Goal: Check status: Check status

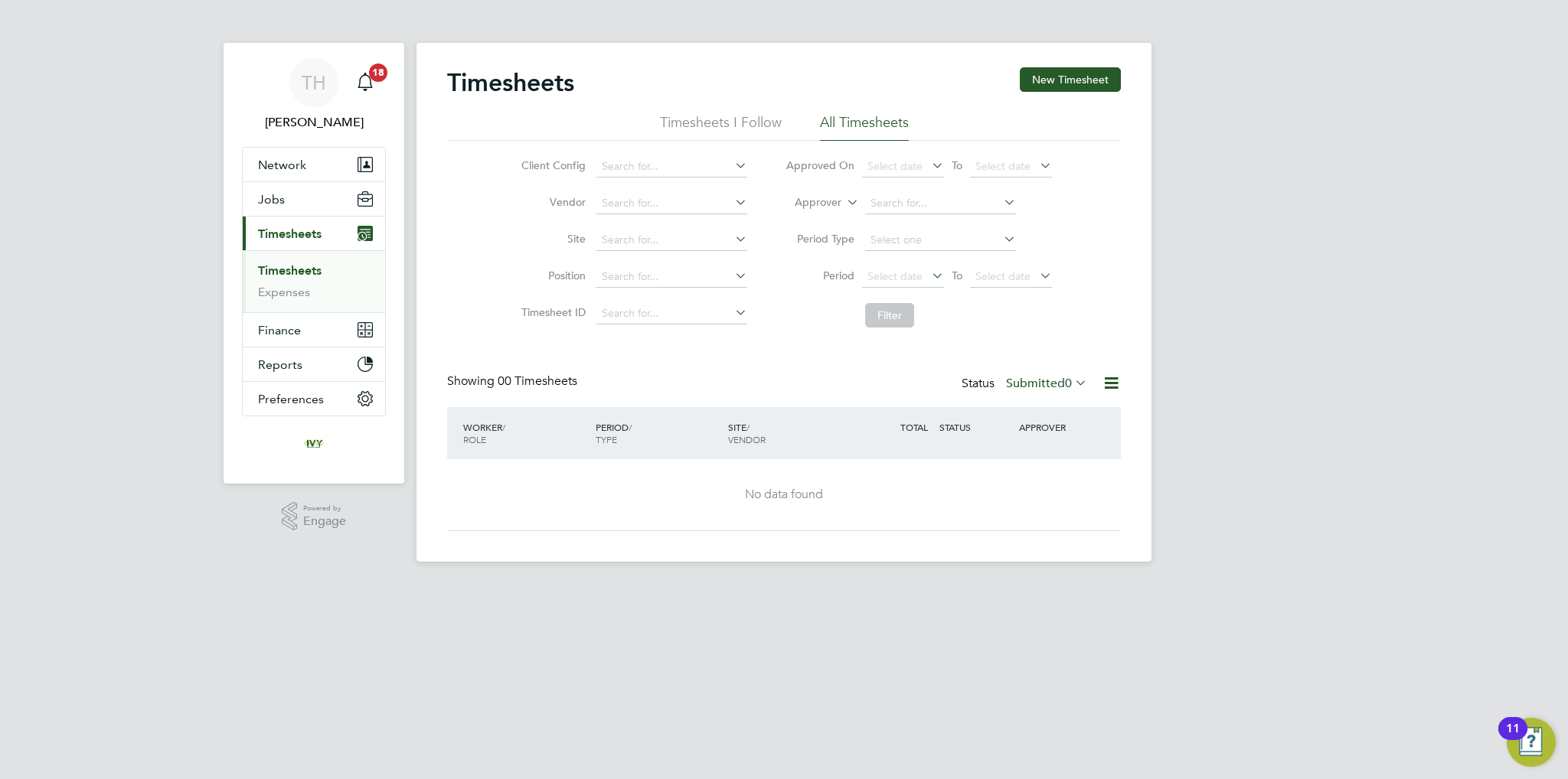
click at [1055, 389] on div "Status Submitted 0" at bounding box center [1026, 384] width 129 height 21
click at [1050, 383] on label "Submitted 0" at bounding box center [1047, 383] width 81 height 15
click at [1034, 447] on li "Submitted" at bounding box center [1033, 453] width 71 height 21
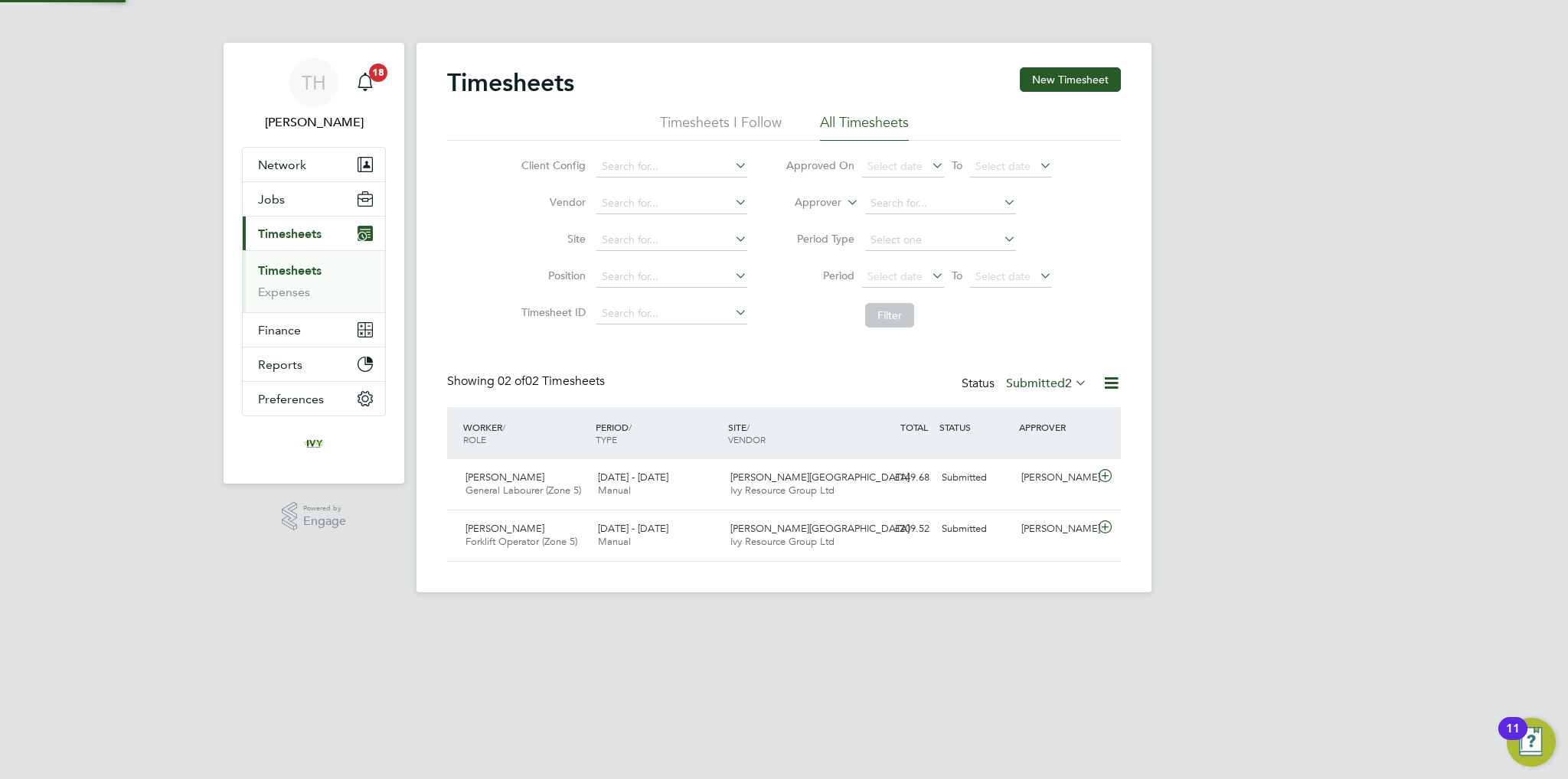
scroll to position [38, 133]
click at [983, 492] on div "[PERSON_NAME] General Labourer (Zone 5) [DATE] - [DATE] [DATE] - [DATE] Manual …" at bounding box center [784, 485] width 674 height 51
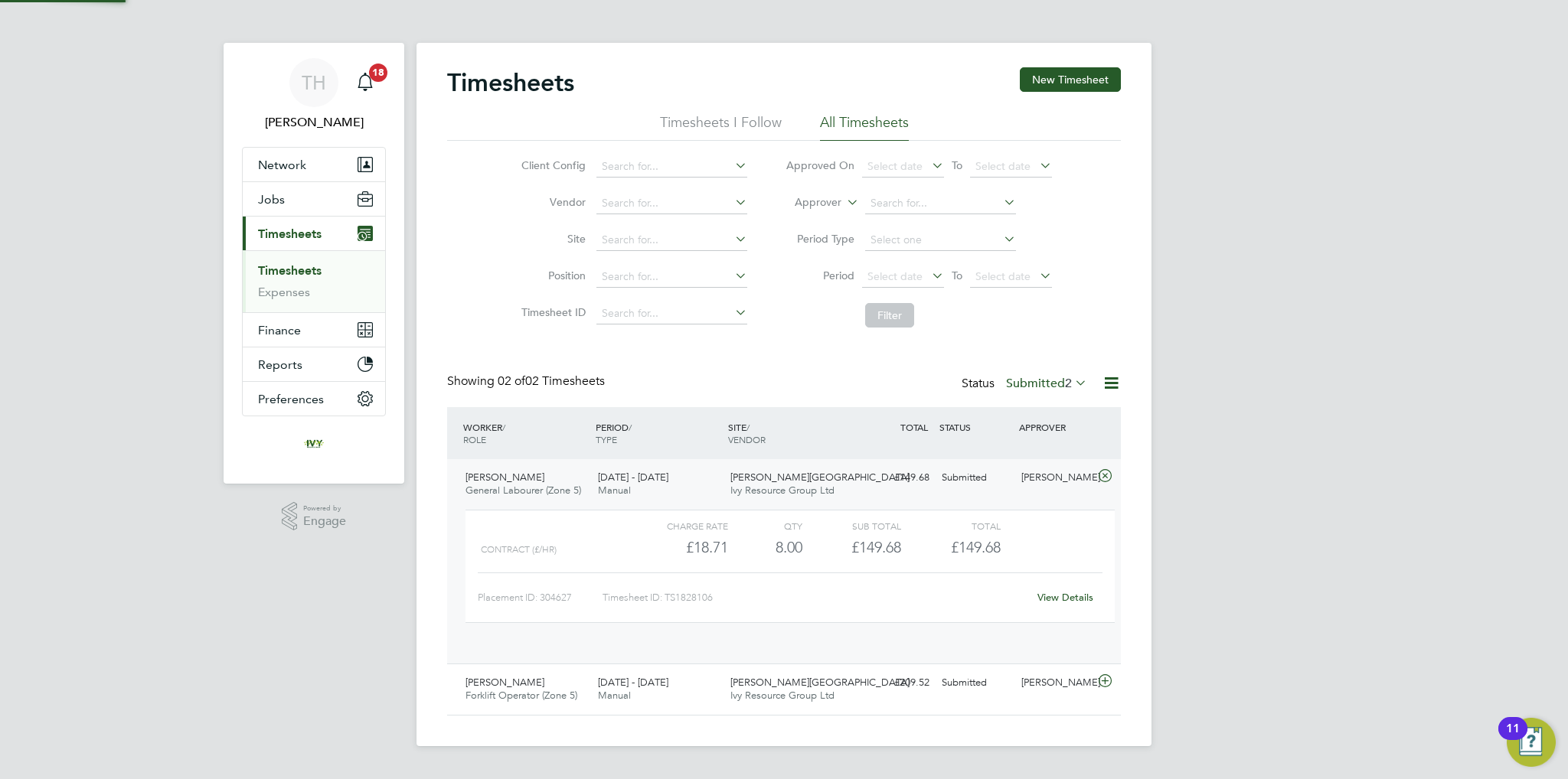
scroll to position [25, 149]
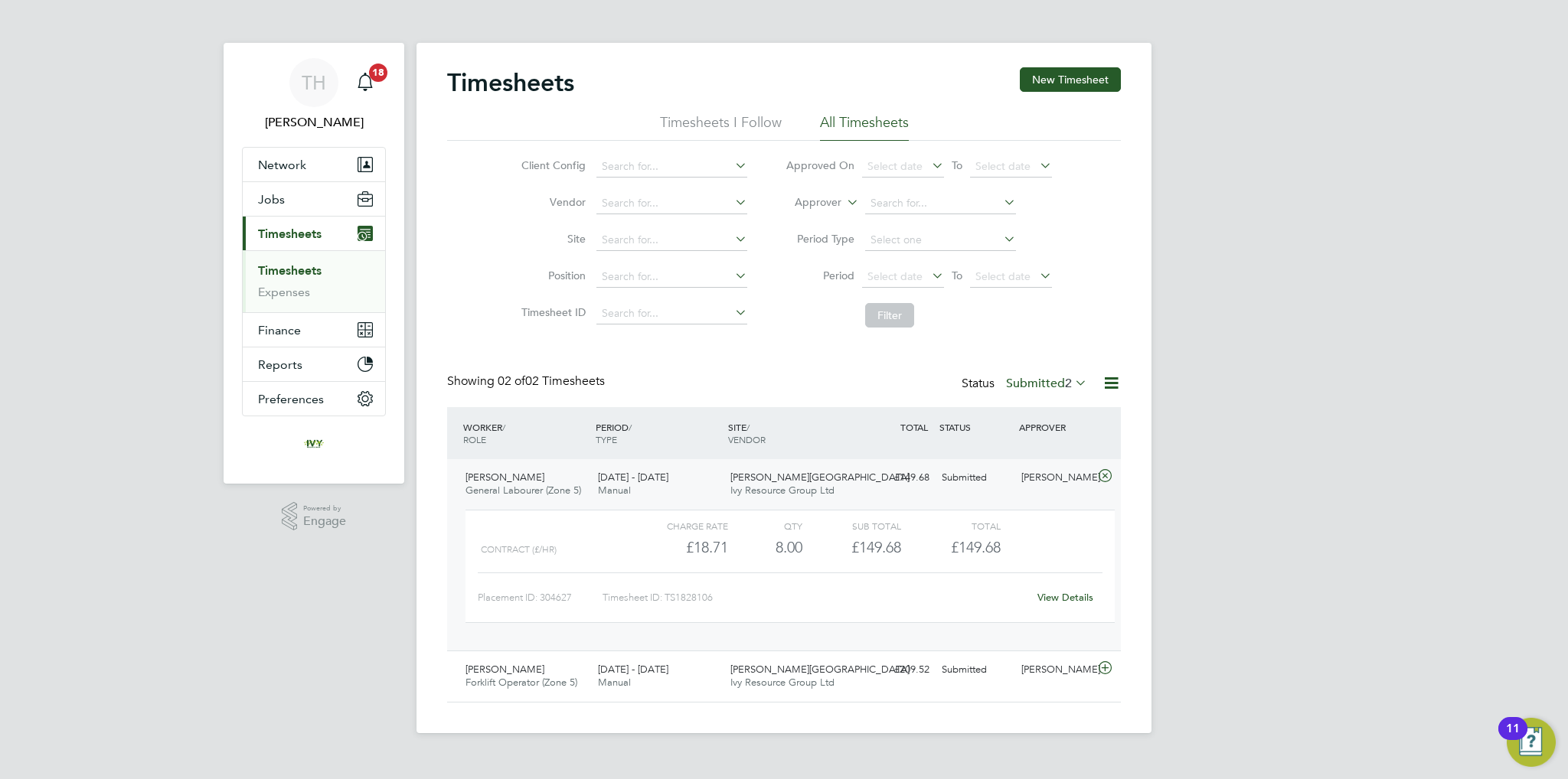
click at [968, 467] on div "Submitted" at bounding box center [975, 478] width 80 height 25
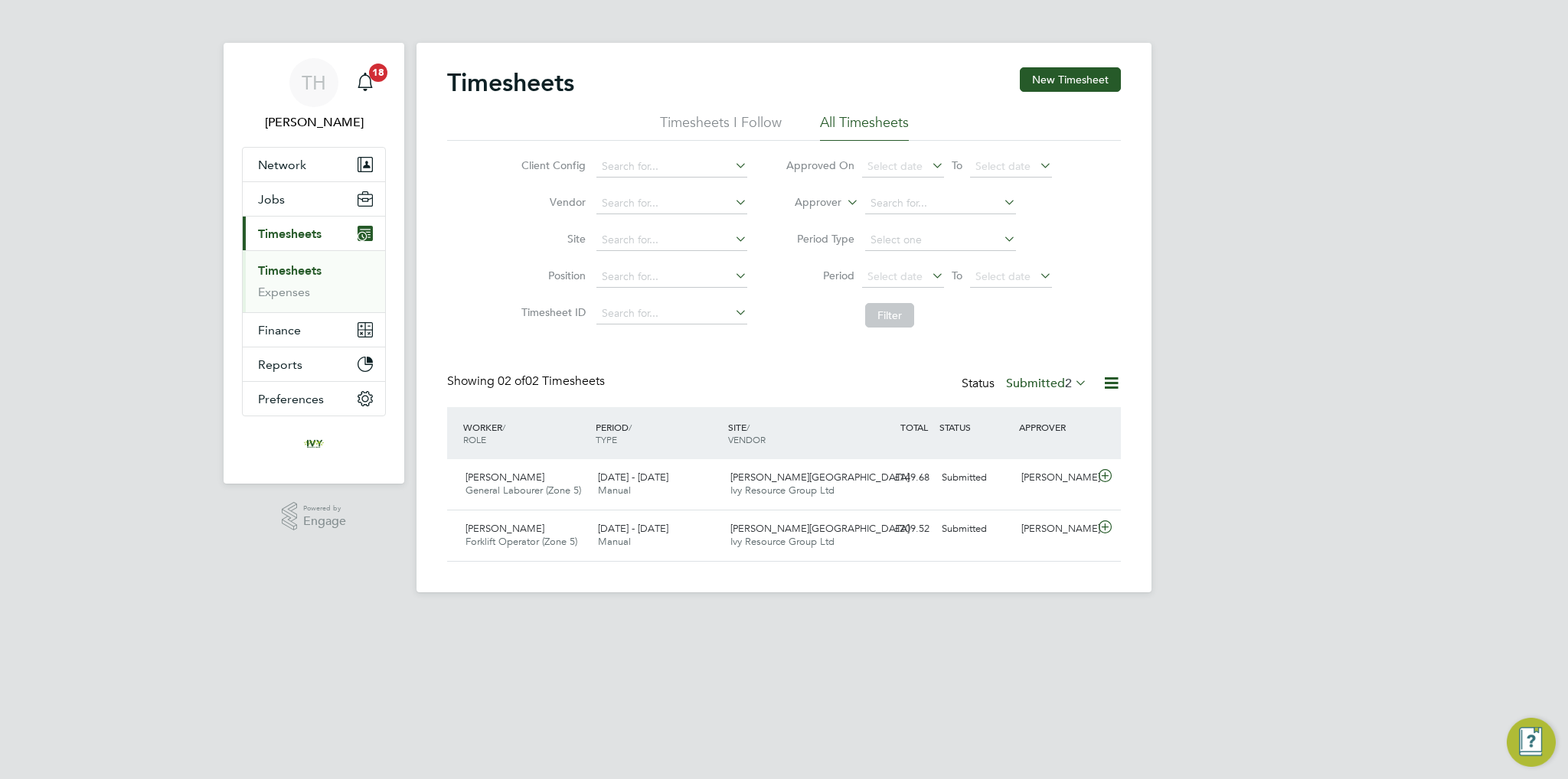
click at [1050, 371] on div "Timesheets New Timesheet Timesheets I Follow All Timesheets Client Config Vendo…" at bounding box center [784, 314] width 674 height 495
click at [1043, 383] on label "Submitted 2" at bounding box center [1047, 383] width 81 height 15
click at [1031, 449] on li "Submitted" at bounding box center [1033, 453] width 71 height 21
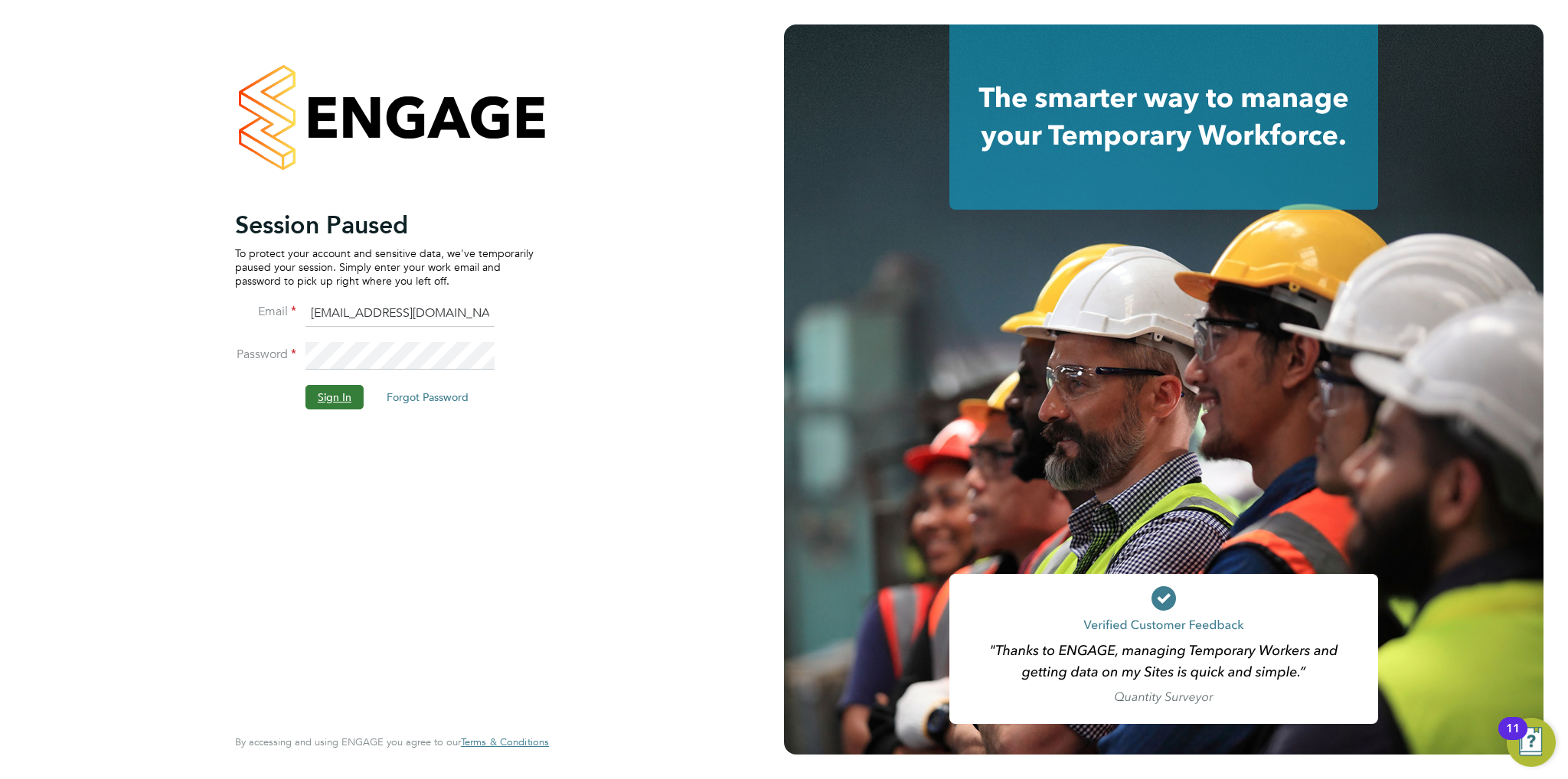
click at [315, 399] on button "Sign In" at bounding box center [334, 397] width 58 height 25
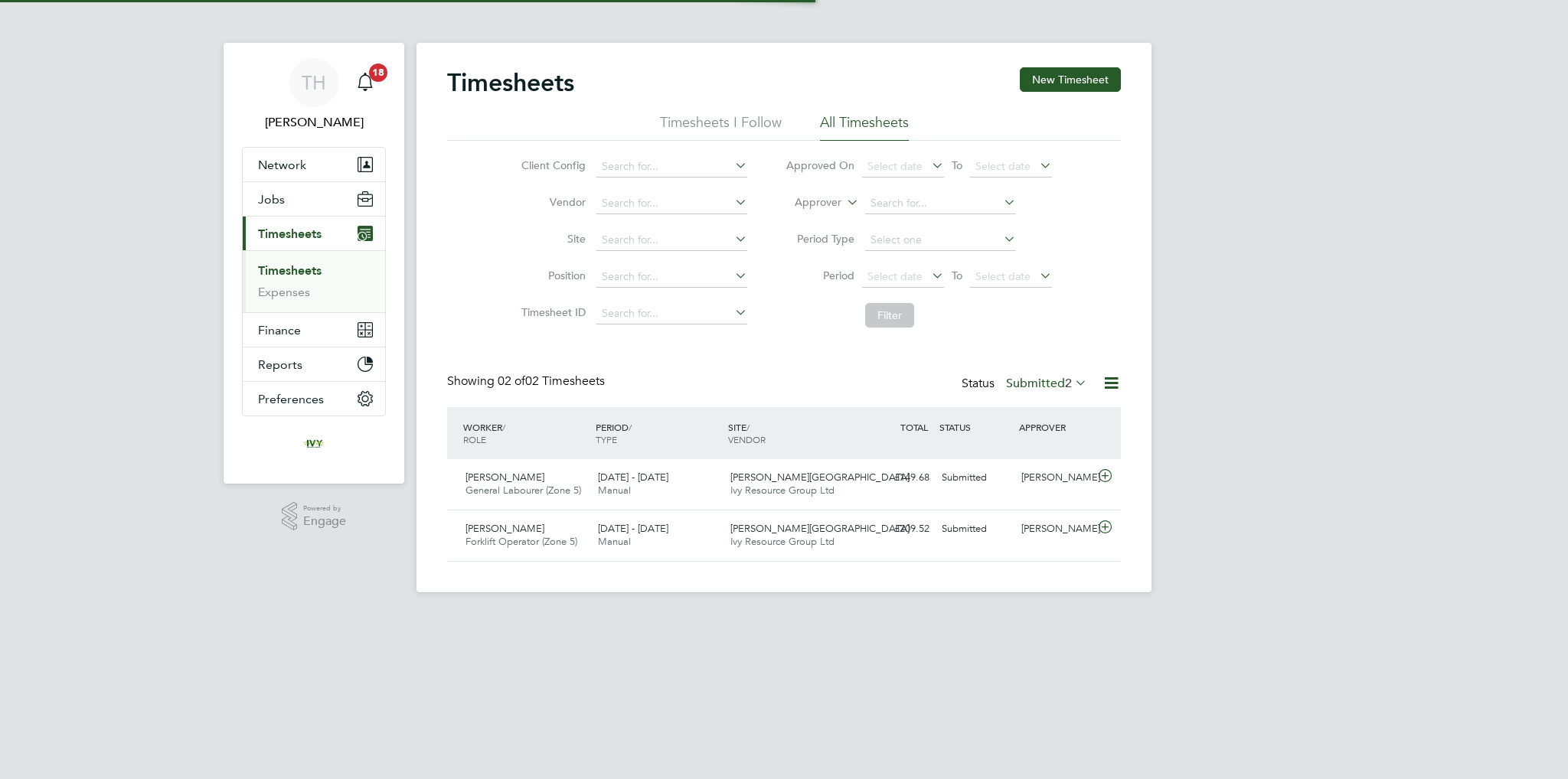
scroll to position [38, 133]
